Goal: Check status: Check status

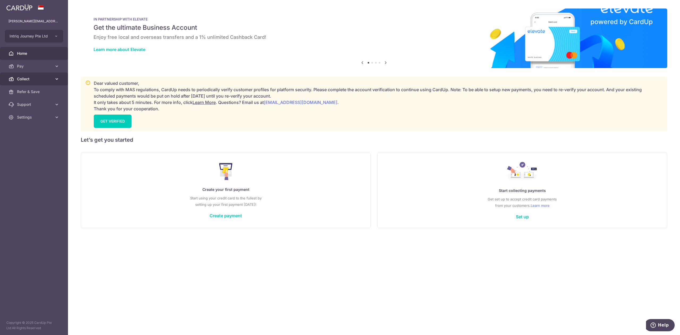
click at [28, 75] on link "Collect" at bounding box center [34, 79] width 68 height 13
click at [29, 93] on span "Dashboard" at bounding box center [34, 91] width 35 height 5
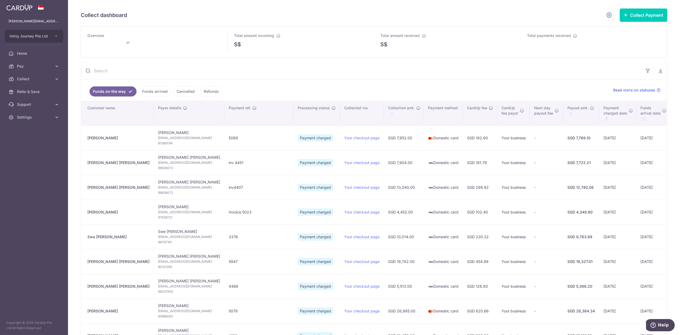
type input "[DATE]"
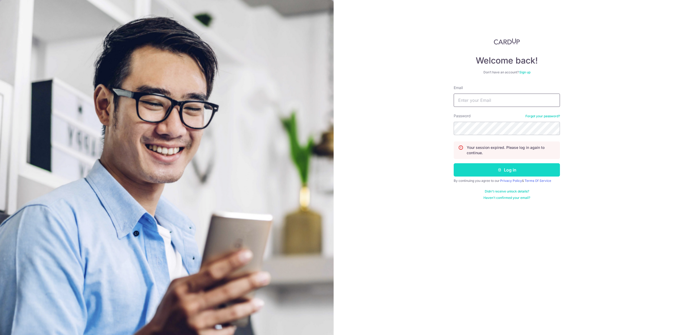
type input "[PERSON_NAME][EMAIL_ADDRESS][DOMAIN_NAME]"
click at [467, 173] on button "Log in" at bounding box center [507, 169] width 106 height 13
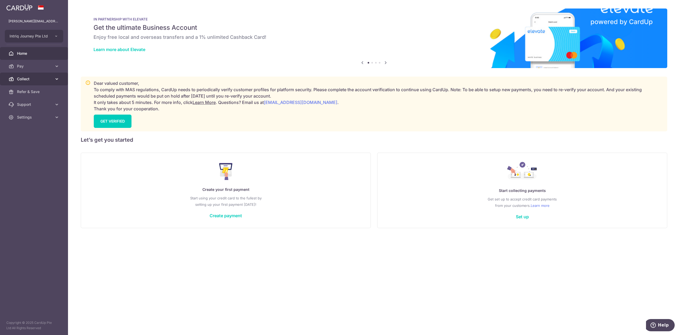
click at [18, 74] on link "Collect" at bounding box center [34, 79] width 68 height 13
click at [23, 90] on span "Dashboard" at bounding box center [34, 91] width 35 height 5
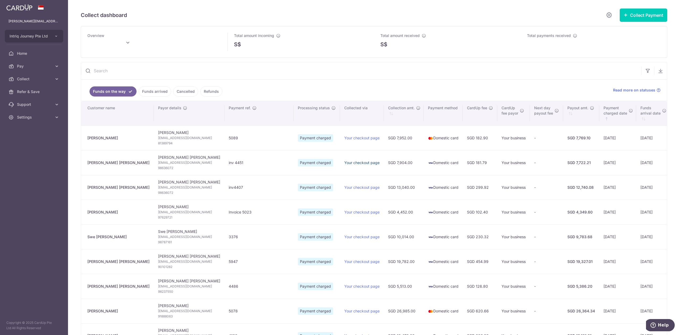
type input "September 2025"
click at [158, 95] on link "Funds arrived" at bounding box center [155, 91] width 32 height 10
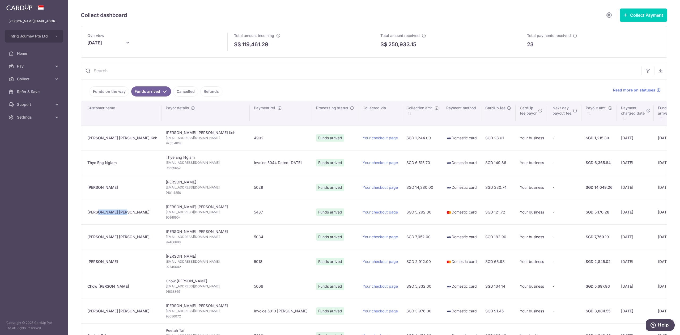
drag, startPoint x: 117, startPoint y: 214, endPoint x: 86, endPoint y: 215, distance: 31.4
click at [86, 215] on td "Lyn Renee Lee" at bounding box center [121, 211] width 80 height 25
copy div "Lyn Renee Lee"
click at [114, 188] on div "Walter Woon" at bounding box center [122, 187] width 70 height 5
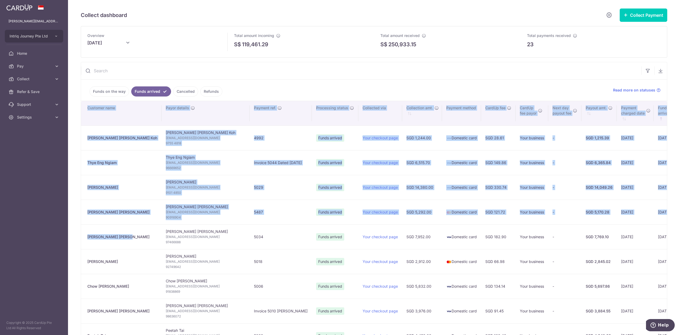
drag, startPoint x: 110, startPoint y: 239, endPoint x: 79, endPoint y: 237, distance: 31.4
click at [79, 237] on div "Collect dashboard Collect Payment Create request to collect payments Custom Pay…" at bounding box center [374, 167] width 612 height 335
click at [111, 242] on td "Keng Hong Leong" at bounding box center [121, 236] width 80 height 25
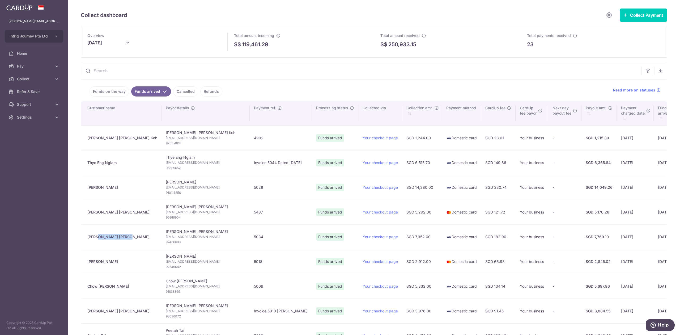
drag, startPoint x: 124, startPoint y: 238, endPoint x: 87, endPoint y: 238, distance: 36.4
click at [87, 238] on td "Keng Hong Leong" at bounding box center [121, 236] width 80 height 25
copy div "Keng Hong Leong"
click at [129, 239] on div "Keng Hong Leong" at bounding box center [122, 236] width 70 height 5
drag, startPoint x: 125, startPoint y: 238, endPoint x: 86, endPoint y: 238, distance: 38.3
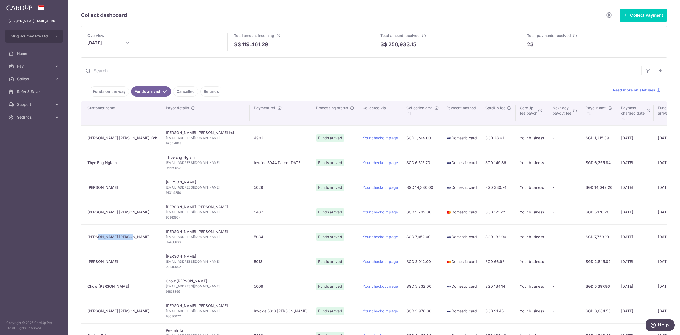
click at [86, 238] on td "Keng Hong Leong" at bounding box center [121, 236] width 80 height 25
copy div "Keng Hong Leong"
drag, startPoint x: 114, startPoint y: 193, endPoint x: 87, endPoint y: 191, distance: 27.4
click at [87, 191] on td "Walter Woon" at bounding box center [121, 187] width 80 height 25
copy div "Walter Woon"
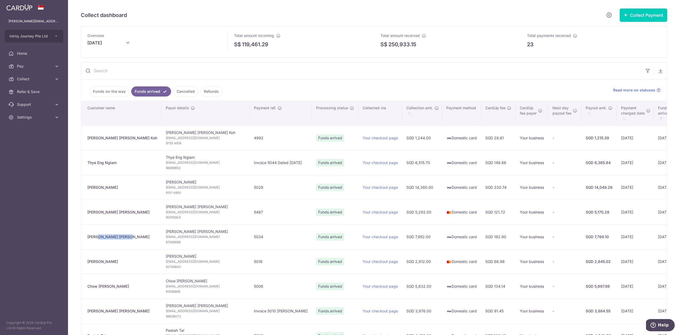
drag, startPoint x: 120, startPoint y: 164, endPoint x: 86, endPoint y: 164, distance: 34.5
click at [86, 164] on td "Thye Eng Ngiam" at bounding box center [121, 162] width 80 height 25
copy div "Thye Eng Ngiam"
drag, startPoint x: 133, startPoint y: 138, endPoint x: 86, endPoint y: 136, distance: 47.3
click at [86, 136] on td "Magdalene Soo Khim Koh" at bounding box center [121, 137] width 80 height 25
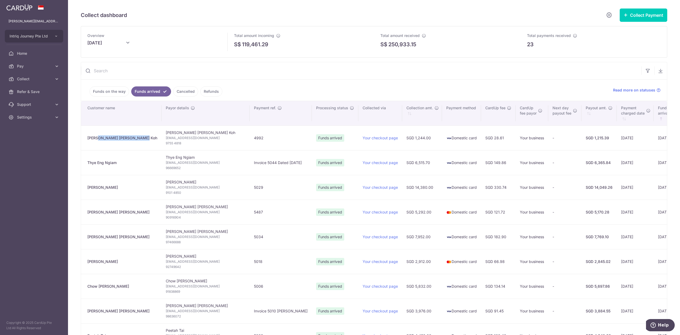
copy div "Magdalene Soo Khim Koh"
